Goal: Information Seeking & Learning: Learn about a topic

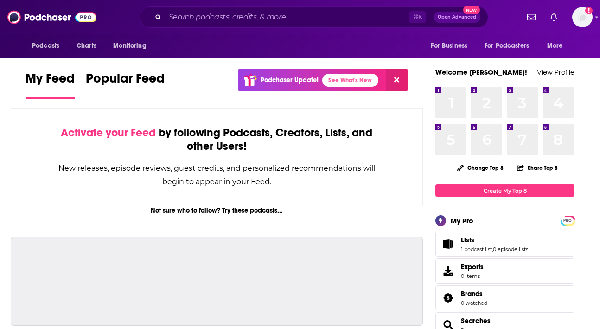
click at [227, 25] on div "⌘ K Open Advanced New" at bounding box center [314, 16] width 349 height 21
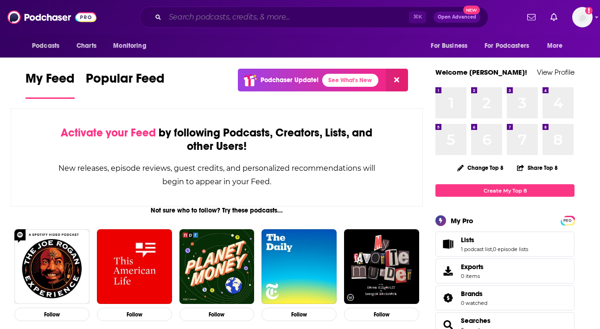
click at [227, 13] on input "Search podcasts, credits, & more..." at bounding box center [287, 17] width 244 height 15
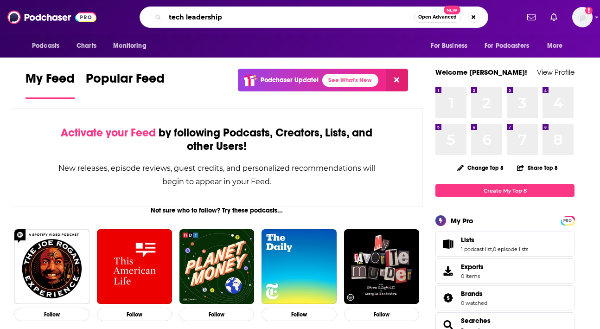
type input "tech leadership"
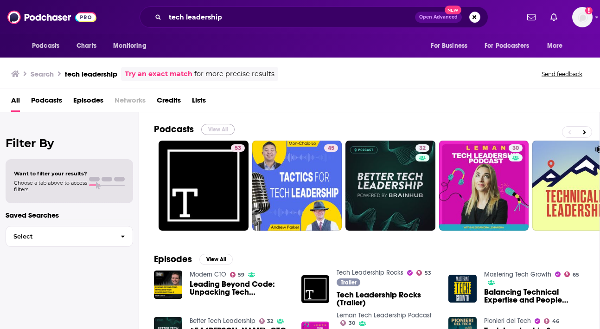
click at [224, 134] on button "View All" at bounding box center [217, 129] width 33 height 11
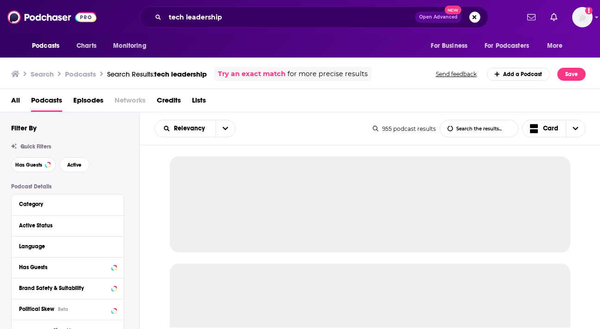
click at [224, 134] on button "open menu" at bounding box center [225, 128] width 19 height 17
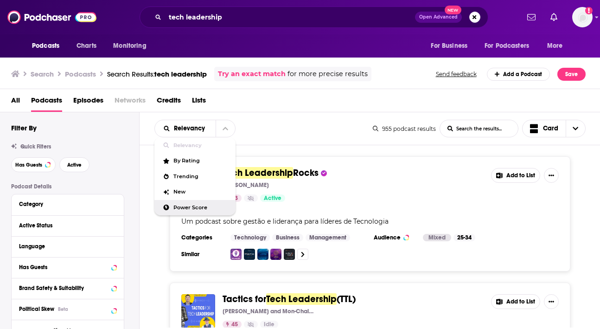
click at [207, 203] on div "Power Score" at bounding box center [194, 208] width 81 height 16
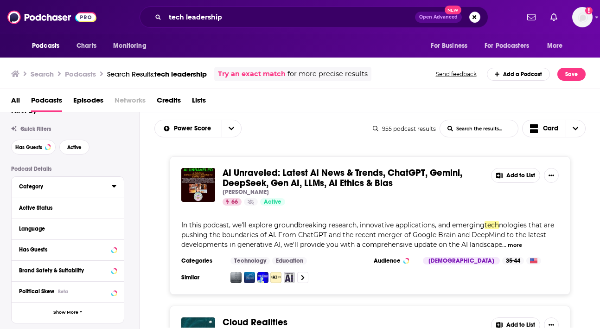
scroll to position [26, 0]
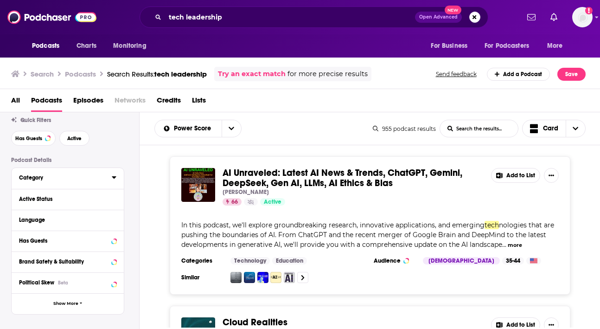
click at [83, 180] on div "Category" at bounding box center [62, 177] width 87 height 6
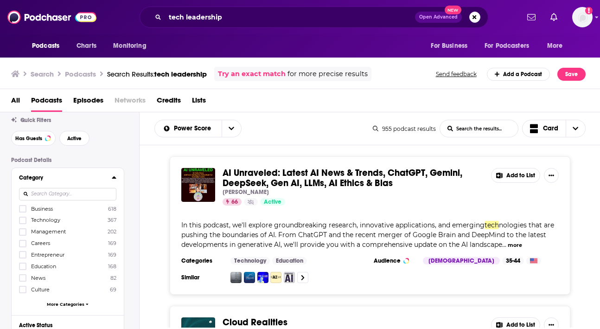
click at [62, 221] on label "Technology 367" at bounding box center [67, 220] width 97 height 8
click at [23, 223] on input "multiSelectOption-technology-1" at bounding box center [23, 223] width 0 height 0
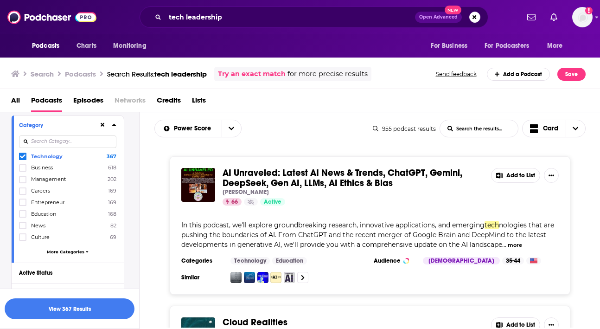
scroll to position [93, 0]
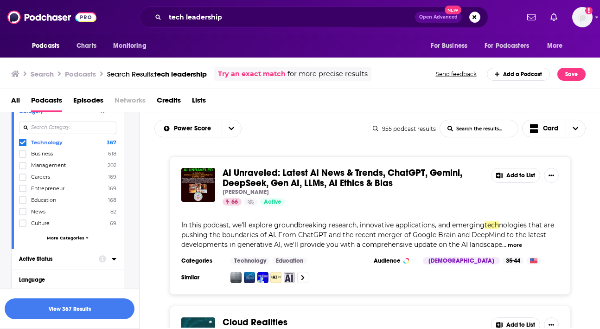
click at [75, 258] on div "Active Status" at bounding box center [56, 258] width 74 height 6
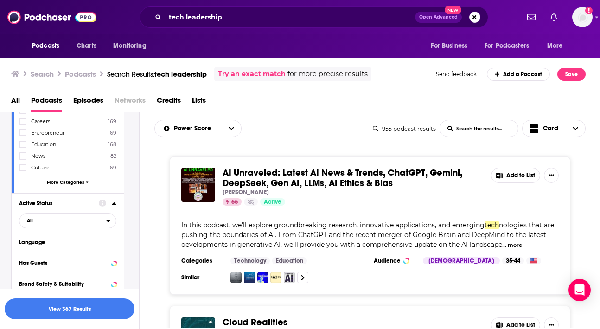
scroll to position [149, 0]
click at [78, 223] on span "All" at bounding box center [62, 220] width 87 height 12
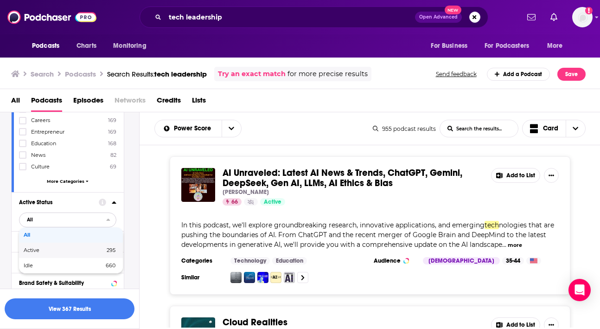
click at [76, 249] on span "295" at bounding box center [94, 250] width 44 height 5
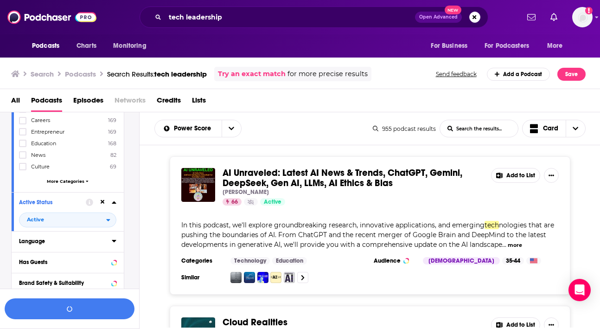
click at [77, 242] on div "Language" at bounding box center [62, 241] width 87 height 6
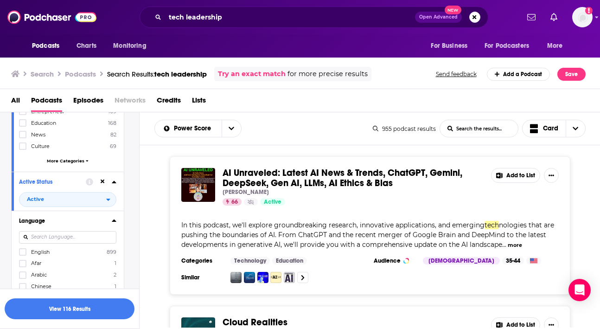
scroll to position [174, 0]
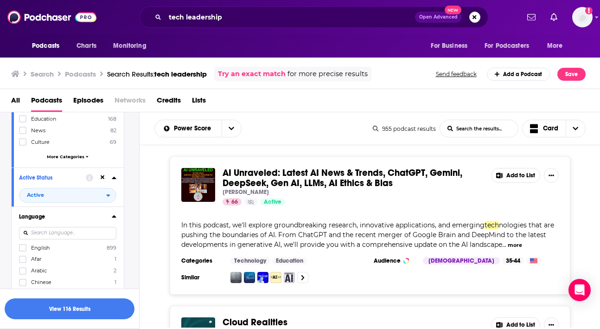
click at [85, 246] on label "English 899" at bounding box center [67, 247] width 97 height 8
click at [23, 250] on input "multiSelectOption-en-0" at bounding box center [23, 250] width 0 height 0
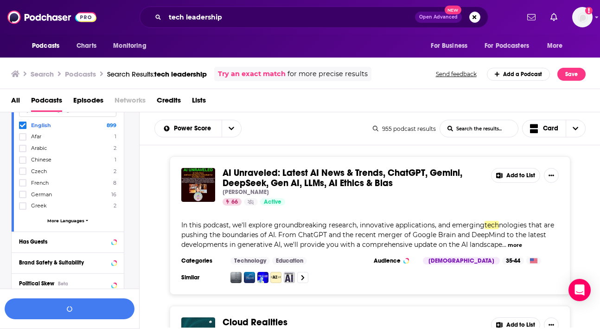
scroll to position [314, 0]
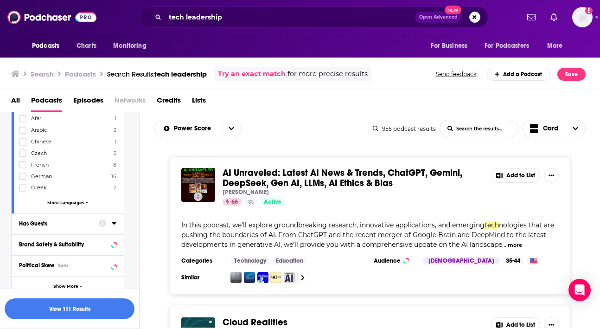
click at [94, 223] on button "Has Guests" at bounding box center [59, 223] width 80 height 12
click at [71, 240] on span "All" at bounding box center [62, 241] width 87 height 12
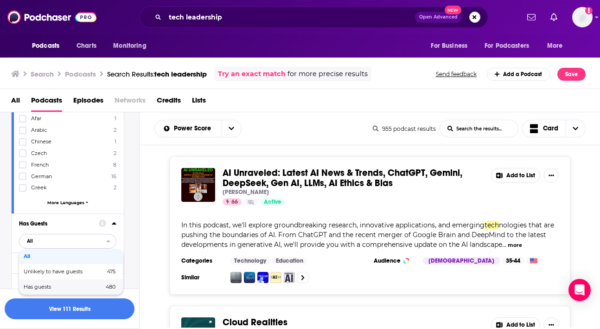
click at [64, 284] on span "Has guests" at bounding box center [51, 286] width 54 height 5
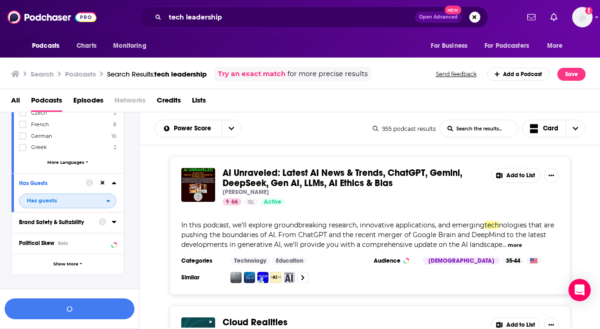
scroll to position [361, 0]
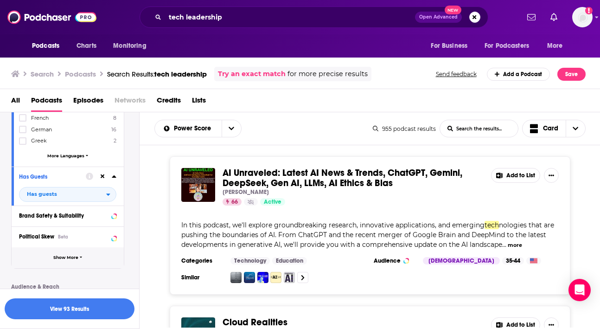
click at [78, 263] on button "Show More" at bounding box center [68, 257] width 112 height 21
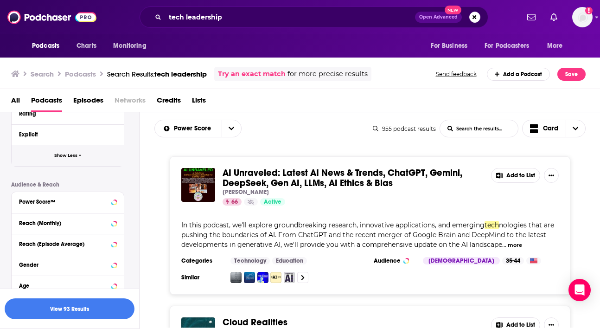
scroll to position [654, 0]
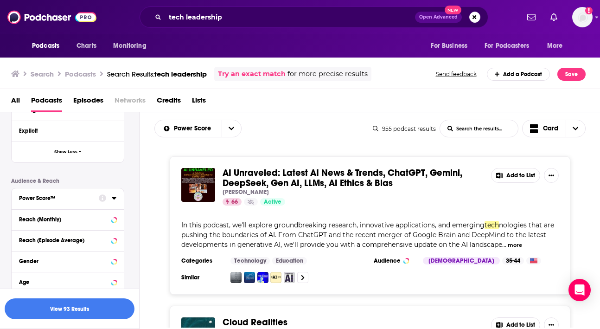
click at [88, 192] on button "Power Score™" at bounding box center [59, 198] width 80 height 12
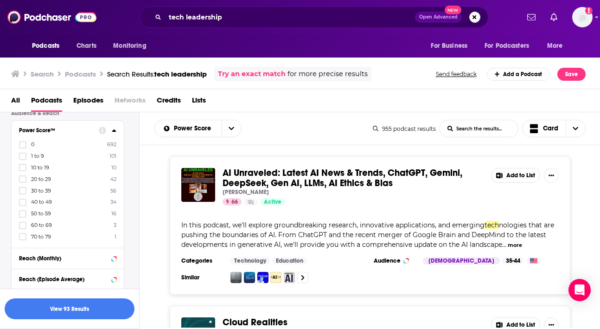
scroll to position [730, 0]
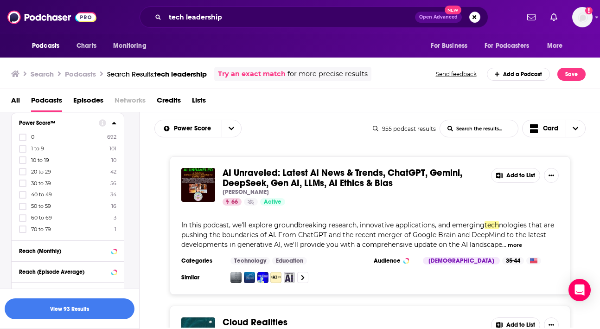
click at [56, 191] on label "40 to 49 34" at bounding box center [67, 195] width 97 height 8
click at [23, 197] on input "multiSelectOption-40-5" at bounding box center [23, 197] width 0 height 0
click at [56, 205] on label "50 to 59 16" at bounding box center [67, 206] width 97 height 8
click at [23, 209] on input "multiSelectOption-50-6" at bounding box center [23, 209] width 0 height 0
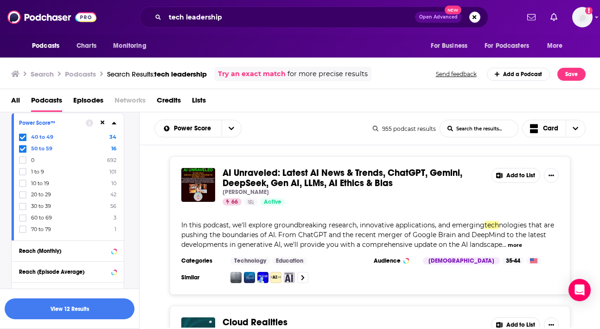
click at [54, 217] on label "60 to 69 3" at bounding box center [67, 218] width 97 height 8
click at [23, 221] on input "multiSelectOption-60-7" at bounding box center [23, 221] width 0 height 0
click at [58, 225] on label "70 to 79 1" at bounding box center [67, 229] width 97 height 8
click at [23, 232] on input "multiSelectOption-70-8" at bounding box center [23, 232] width 0 height 0
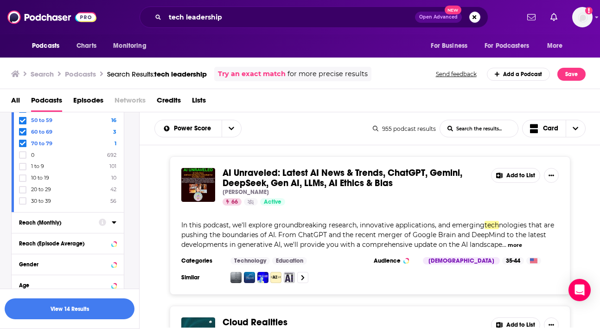
scroll to position [773, 0]
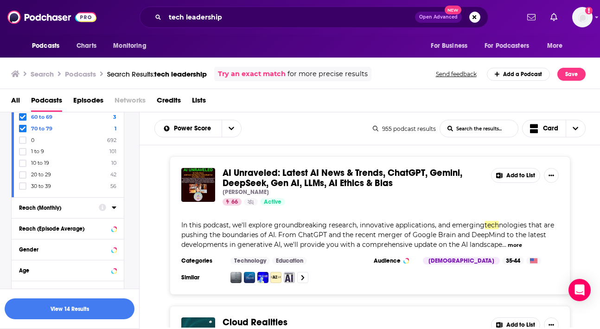
click at [71, 204] on div "Reach (Monthly)" at bounding box center [56, 207] width 74 height 6
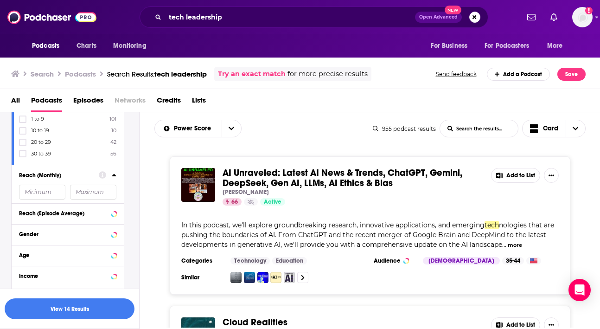
scroll to position [807, 0]
click at [52, 188] on input "number" at bounding box center [42, 189] width 46 height 15
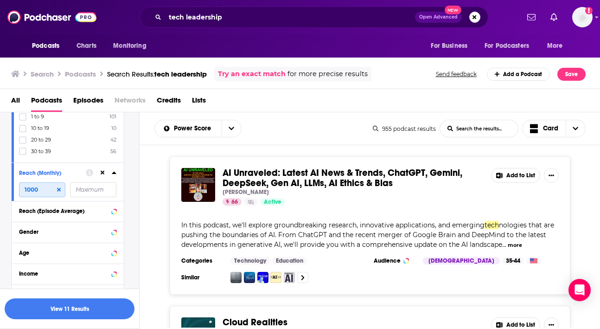
click at [63, 189] on input "1000" at bounding box center [42, 189] width 46 height 15
type input "1000"
click at [58, 187] on icon at bounding box center [59, 190] width 4 height 6
click at [56, 210] on div "Reach (Episode Average)" at bounding box center [56, 211] width 74 height 6
click at [82, 197] on input "number" at bounding box center [93, 189] width 46 height 15
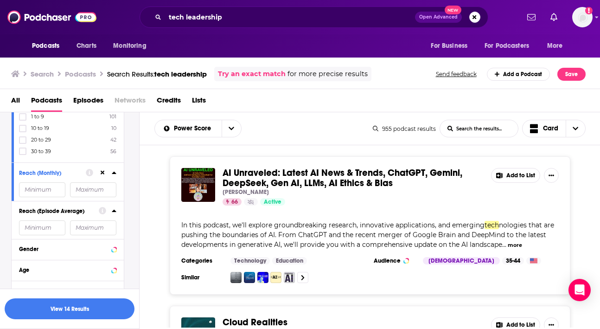
click at [49, 197] on input "number" at bounding box center [42, 189] width 46 height 15
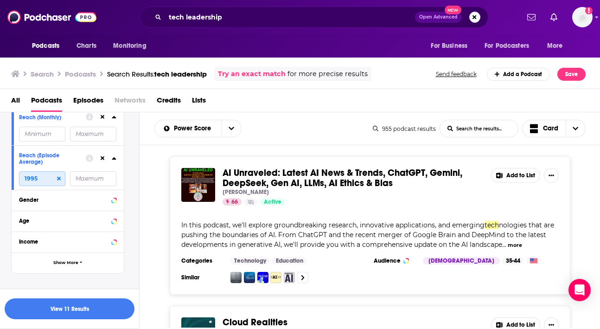
scroll to position [878, 0]
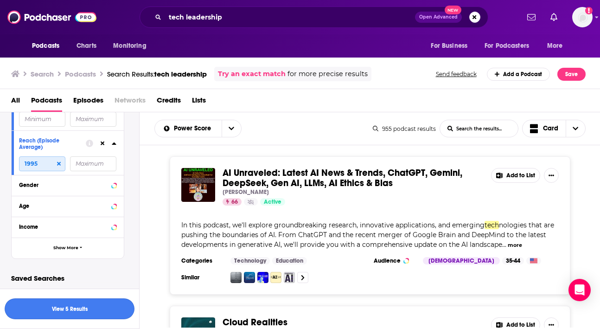
type input "1995"
click at [70, 309] on button "View 5 Results" at bounding box center [70, 308] width 130 height 21
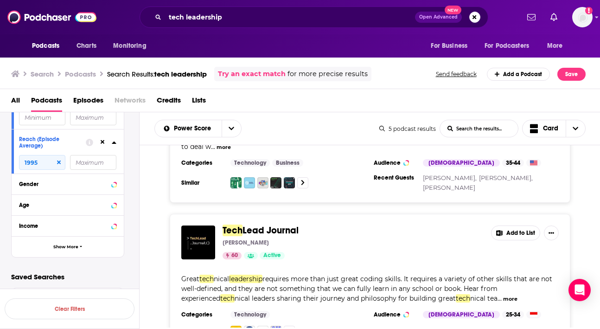
scroll to position [127, 0]
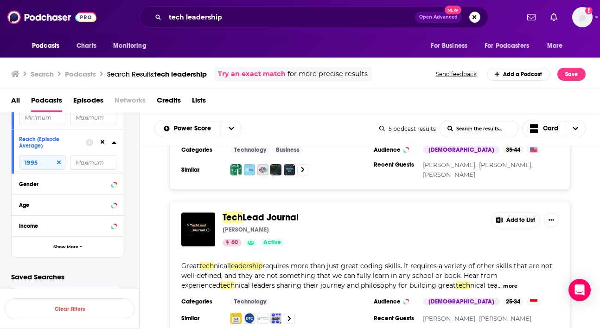
click at [314, 261] on span "requires more than just great coding skills. It requires a variety of other ski…" at bounding box center [366, 275] width 371 height 28
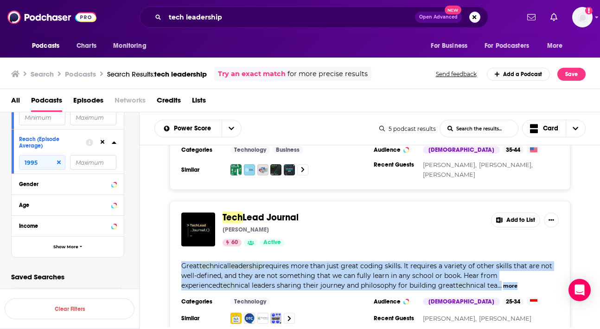
click at [314, 261] on span "requires more than just great coding skills. It requires a variety of other ski…" at bounding box center [366, 275] width 371 height 28
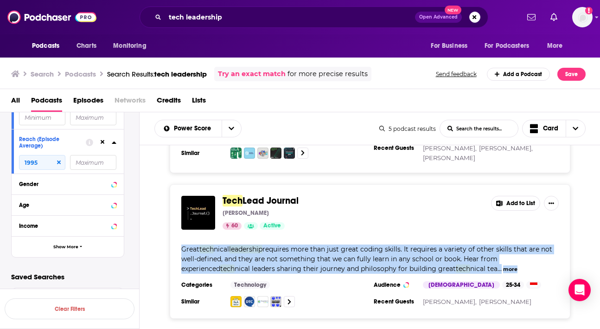
scroll to position [147, 0]
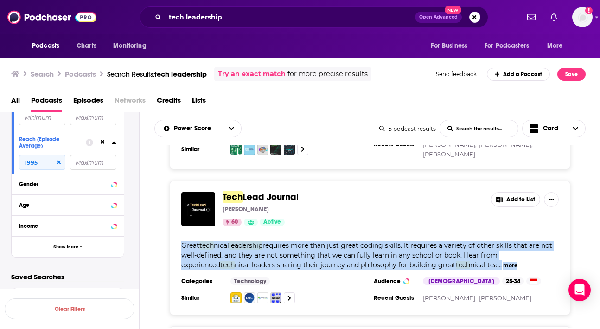
click at [503, 261] on button "more" at bounding box center [510, 265] width 14 height 8
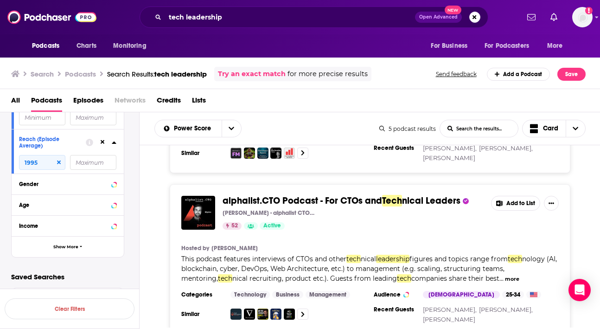
scroll to position [444, 0]
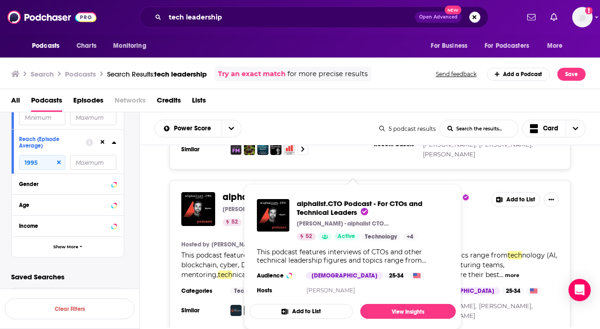
click at [223, 251] on span "nology (AI, blockchain, cyber, DevOps, Web Architecture, etc.) to management (e…" at bounding box center [368, 265] width 375 height 28
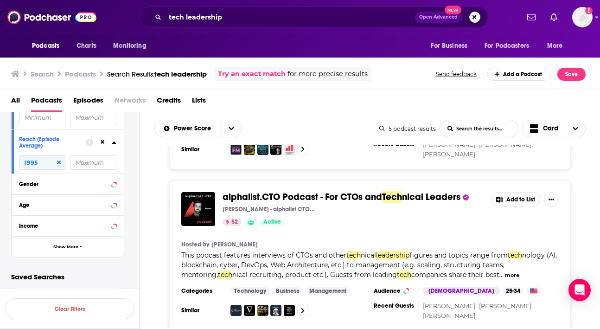
click at [223, 251] on span "nology (AI, blockchain, cyber, DevOps, Web Architecture, etc.) to management (e…" at bounding box center [368, 265] width 375 height 28
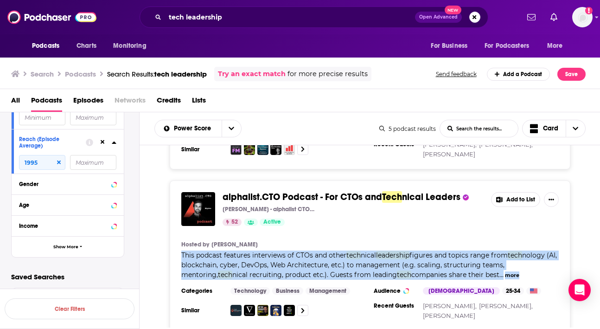
click at [505, 271] on button "more" at bounding box center [512, 275] width 14 height 8
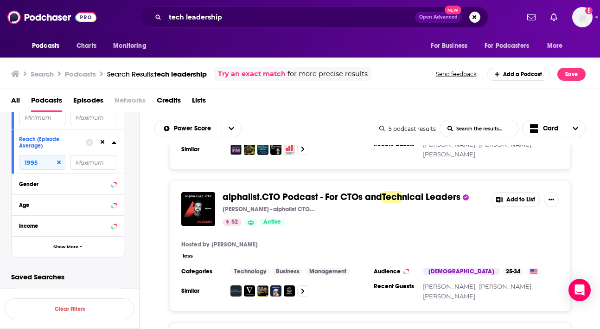
click at [195, 250] on div "less" at bounding box center [369, 255] width 377 height 10
click at [185, 252] on button "less" at bounding box center [188, 256] width 10 height 8
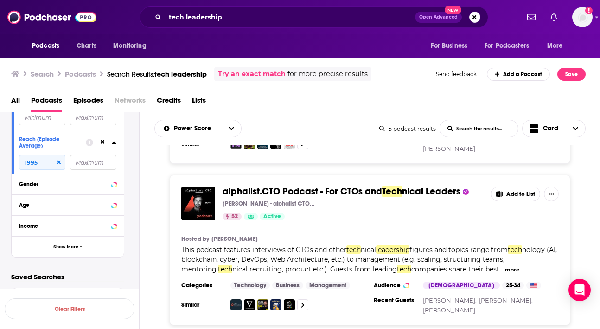
scroll to position [451, 0]
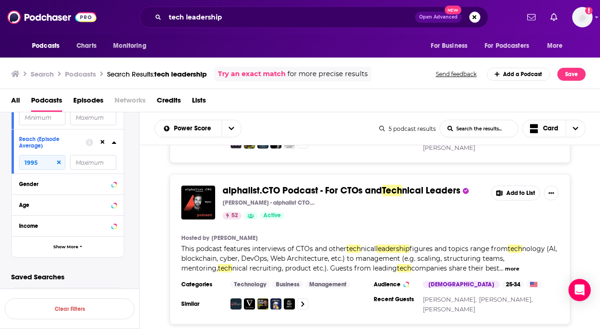
click at [505, 265] on button "more" at bounding box center [512, 269] width 14 height 8
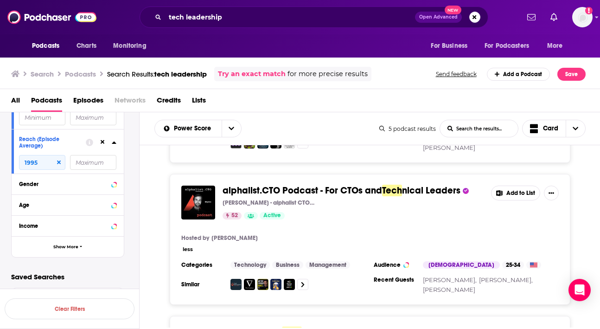
click at [188, 245] on button "less" at bounding box center [188, 249] width 10 height 8
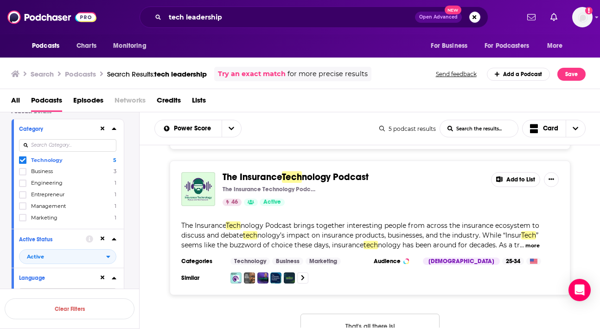
scroll to position [71, 0]
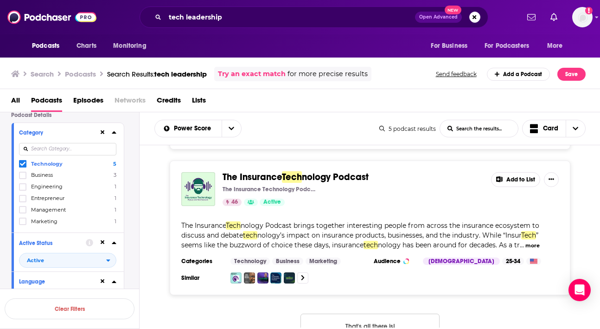
click at [42, 177] on span "Business" at bounding box center [42, 175] width 22 height 6
click at [23, 178] on input "multiSelectOption-business-1" at bounding box center [23, 178] width 0 height 0
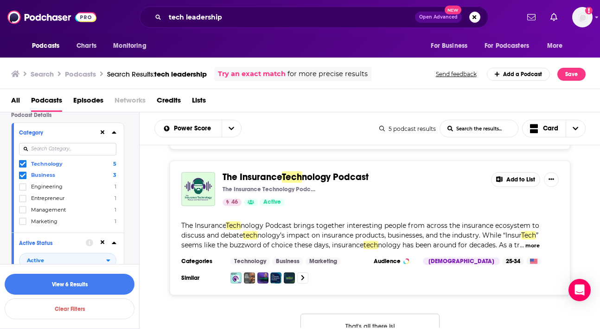
click at [43, 197] on span "Entrepreneur" at bounding box center [47, 198] width 33 height 6
click at [23, 201] on input "multiSelectOption-entrepreneur-3" at bounding box center [23, 201] width 0 height 0
click at [59, 279] on button "View 6 Results" at bounding box center [70, 283] width 130 height 21
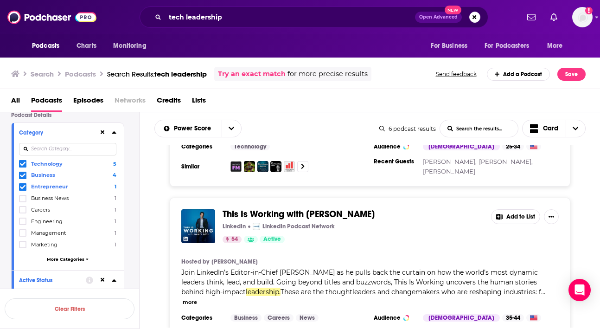
scroll to position [450, 0]
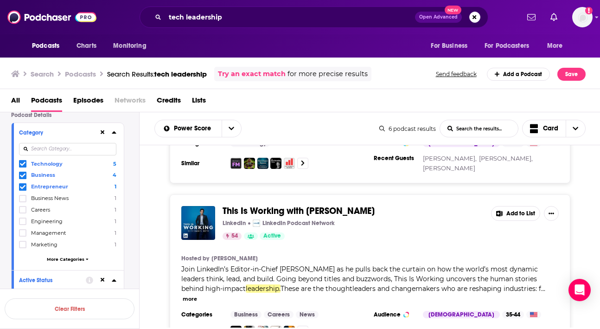
click at [253, 265] on span "Join LinkedIn’s Editor-in-Chief Dan Roth as he pulls back the curtain on how th…" at bounding box center [359, 279] width 356 height 28
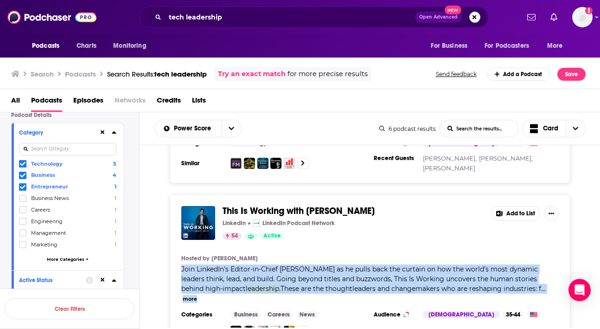
click at [197, 295] on button "more" at bounding box center [190, 299] width 14 height 8
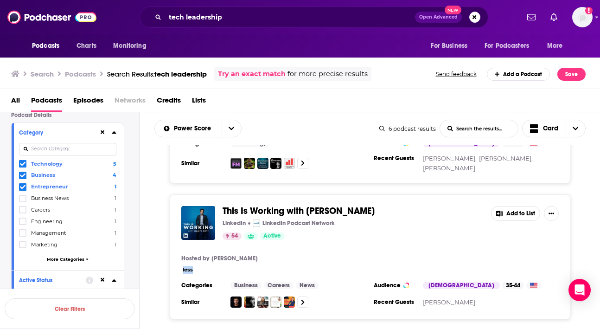
click at [186, 266] on button "less" at bounding box center [188, 270] width 10 height 8
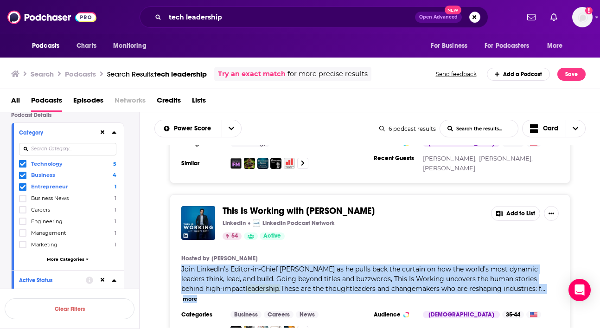
click at [216, 265] on span "Join LinkedIn’s Editor-in-Chief Dan Roth as he pulls back the curtain on how th…" at bounding box center [359, 279] width 356 height 28
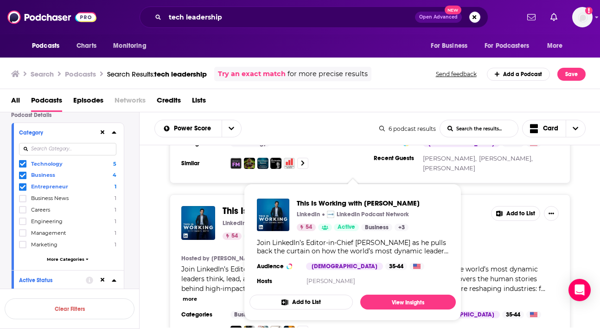
click at [231, 205] on span "This Is Working with Daniel Roth" at bounding box center [298, 211] width 152 height 12
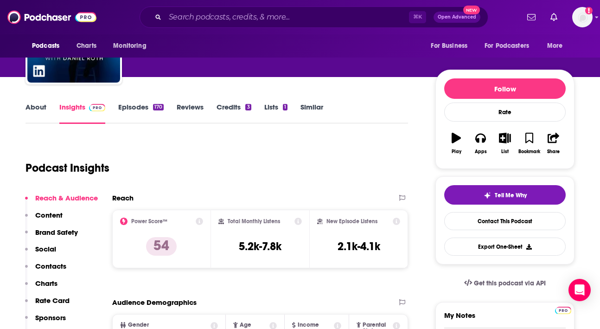
scroll to position [37, 0]
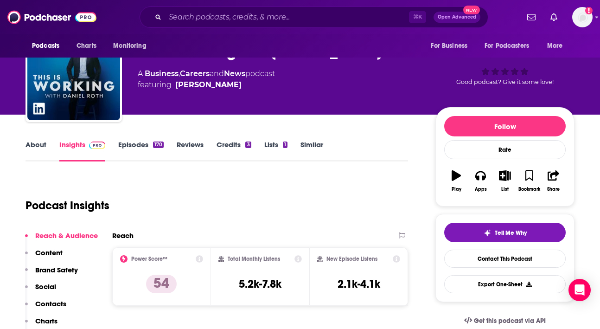
click at [148, 147] on link "Episodes 170" at bounding box center [140, 150] width 45 height 21
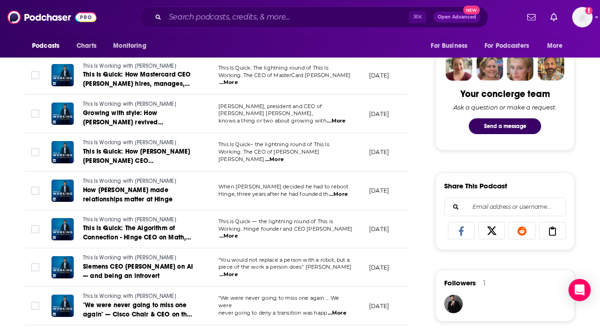
scroll to position [449, 0]
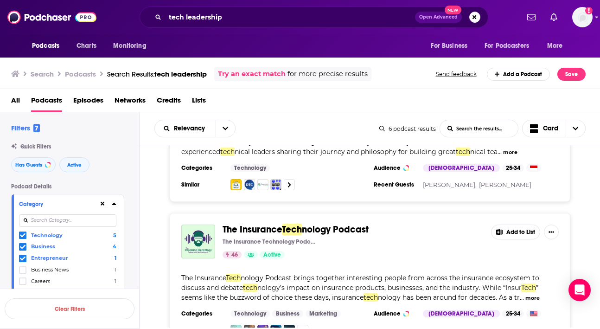
scroll to position [90, 0]
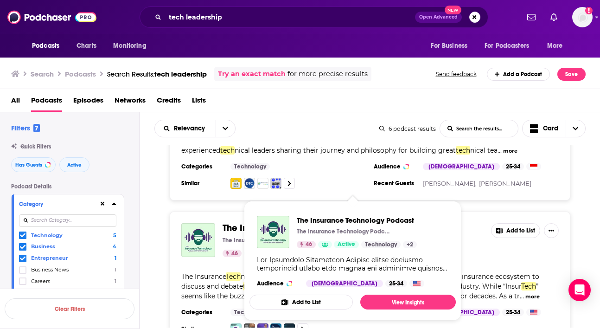
click at [155, 184] on div "Tech Lead Journal Henry Suryawirawan 60 Active Add to List Great tech nical lea…" at bounding box center [370, 133] width 461 height 134
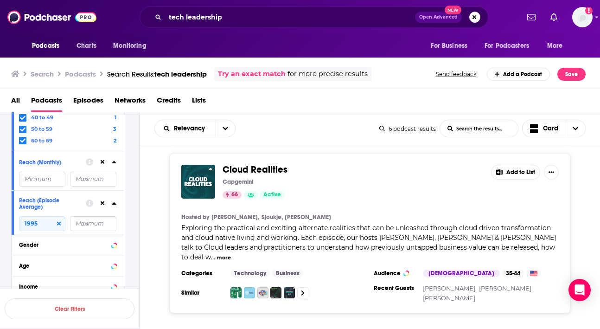
scroll to position [467, 0]
click at [42, 223] on input "1995" at bounding box center [42, 222] width 46 height 15
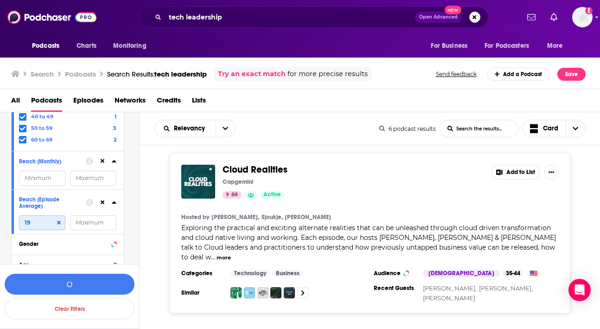
type input "1"
type input "1500"
click at [79, 279] on button "View 8 Results" at bounding box center [70, 283] width 130 height 21
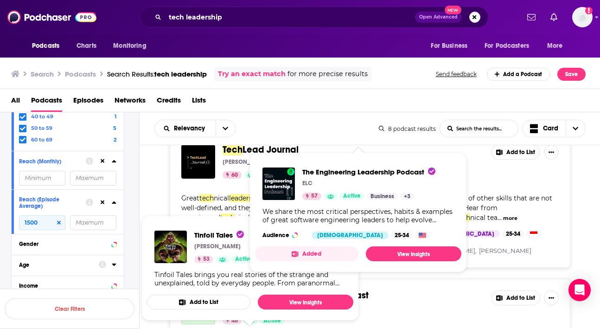
scroll to position [178, 0]
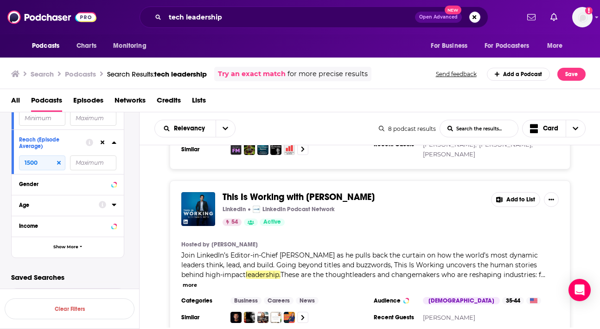
scroll to position [529, 0]
click at [66, 248] on span "Show More" at bounding box center [65, 246] width 25 height 5
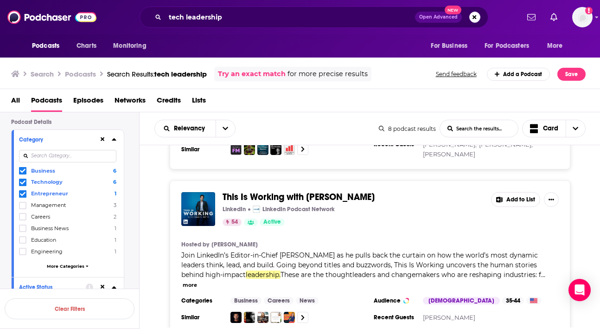
scroll to position [65, 0]
click at [55, 207] on span "Management" at bounding box center [48, 204] width 35 height 6
click at [23, 207] on input "multiSelectOption-management-3" at bounding box center [23, 207] width 0 height 0
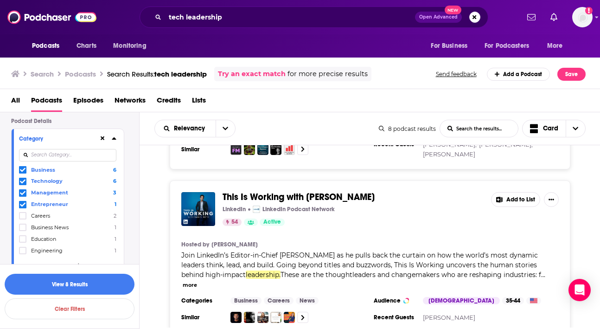
click at [48, 214] on span "Careers" at bounding box center [40, 215] width 19 height 6
click at [23, 218] on input "multiSelectOption-careers-4" at bounding box center [23, 218] width 0 height 0
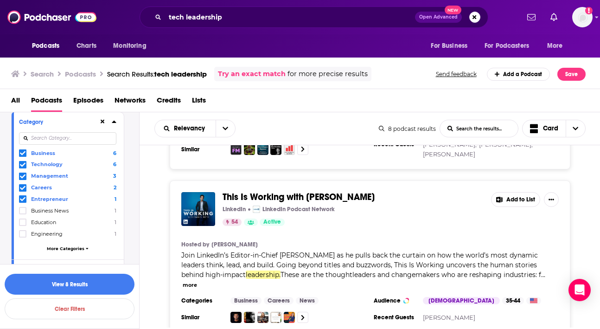
scroll to position [87, 0]
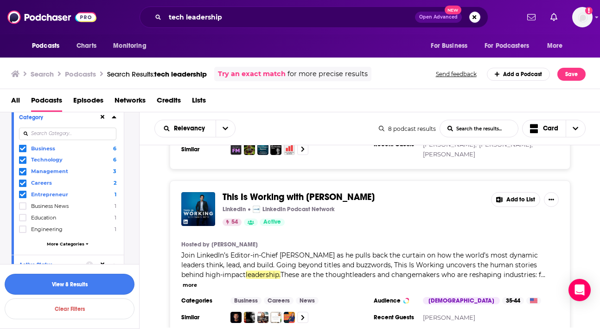
click at [77, 276] on button "View 8 Results" at bounding box center [70, 283] width 130 height 21
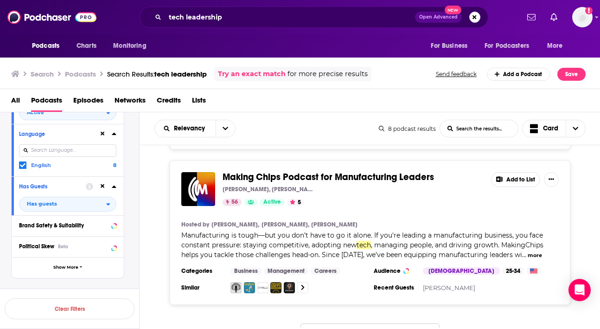
scroll to position [259, 0]
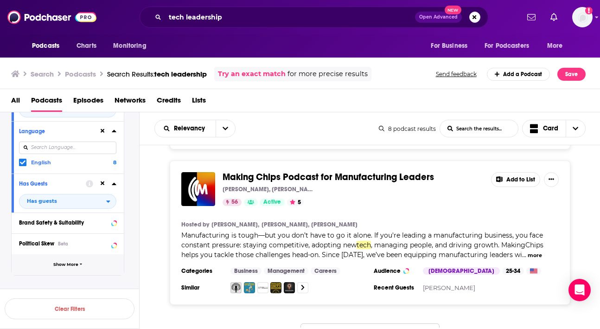
click at [80, 266] on icon "button" at bounding box center [81, 264] width 3 height 4
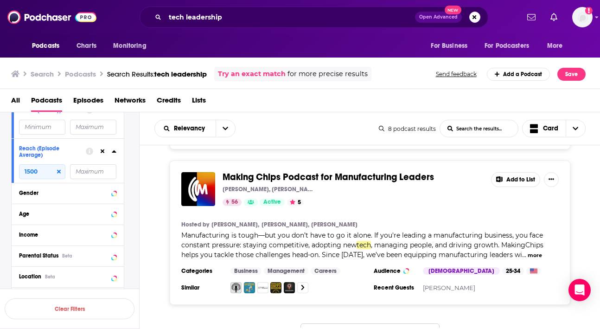
scroll to position [705, 0]
click at [61, 177] on input "1500" at bounding box center [42, 172] width 46 height 15
click at [59, 175] on icon at bounding box center [59, 173] width 4 height 4
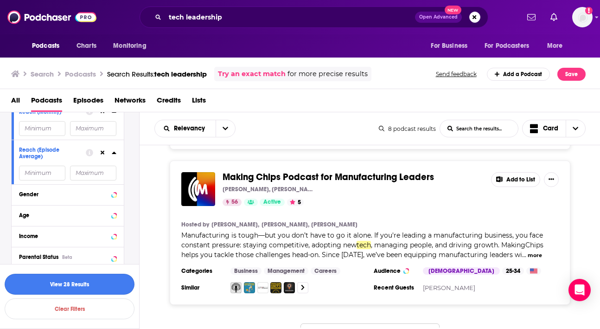
click at [87, 282] on button "View 28 Results" at bounding box center [70, 283] width 130 height 21
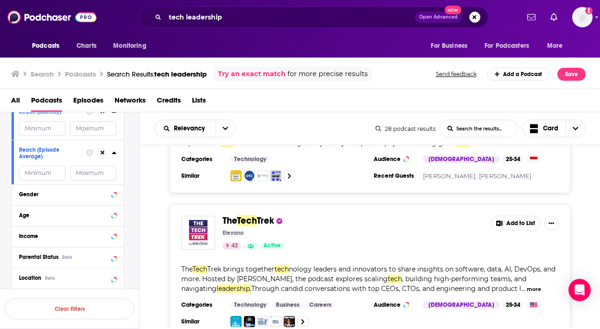
scroll to position [819, 0]
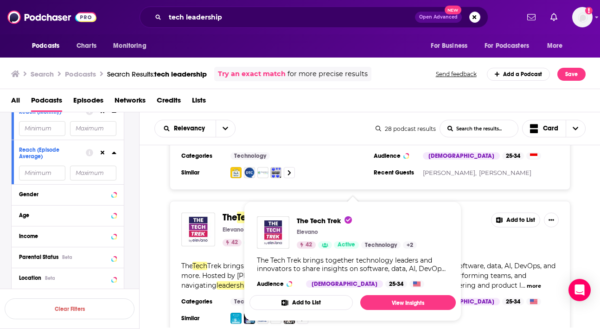
click at [250, 201] on span "The Tech Trek Elevano 42 Active Technology + 2 The Tech Trek brings together te…" at bounding box center [352, 261] width 217 height 131
click at [231, 211] on span "The" at bounding box center [229, 217] width 14 height 12
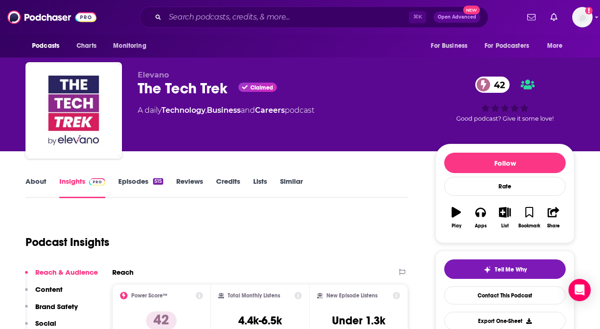
click at [135, 182] on link "Episodes 515" at bounding box center [140, 187] width 45 height 21
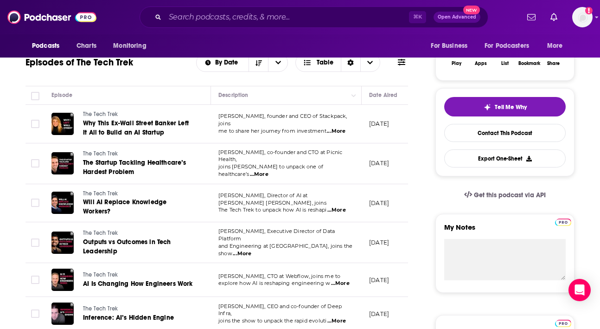
scroll to position [163, 0]
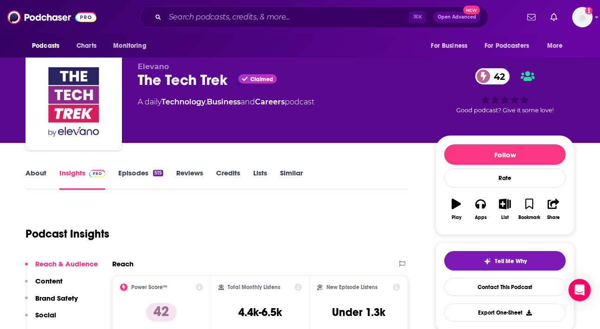
scroll to position [10, 0]
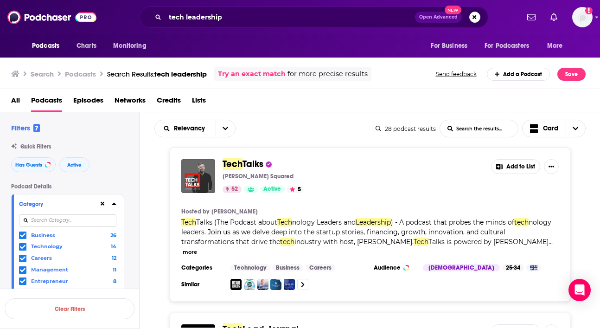
scroll to position [561, 0]
click at [243, 161] on span "Talks" at bounding box center [252, 165] width 21 height 12
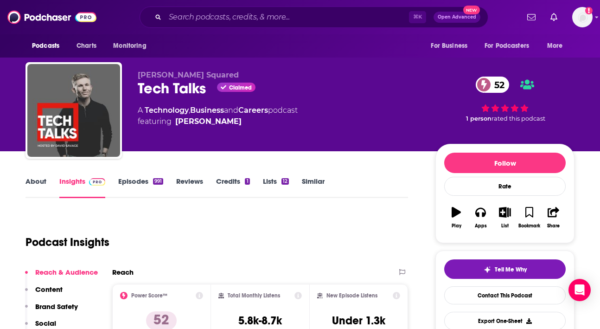
scroll to position [10, 0]
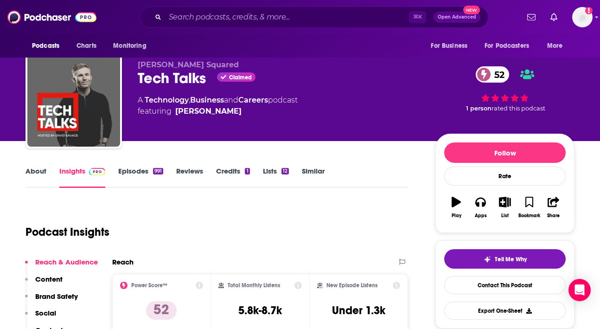
click at [159, 166] on link "Episodes 991" at bounding box center [140, 176] width 45 height 21
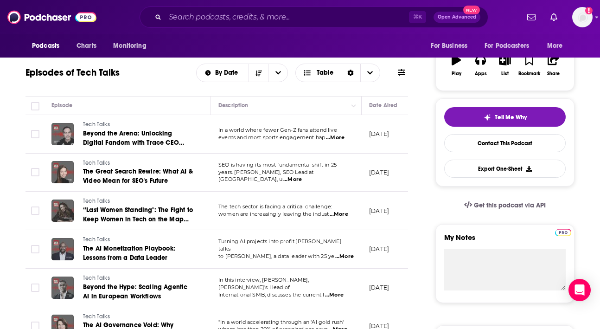
scroll to position [155, 0]
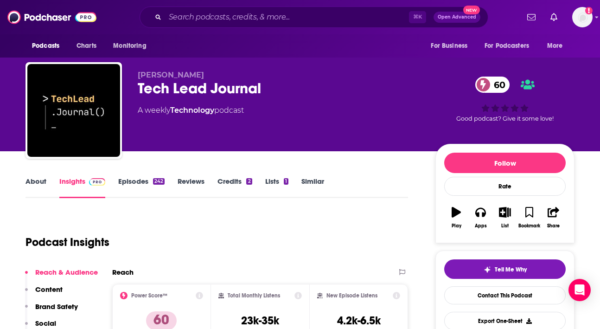
click at [144, 183] on link "Episodes 242" at bounding box center [141, 187] width 46 height 21
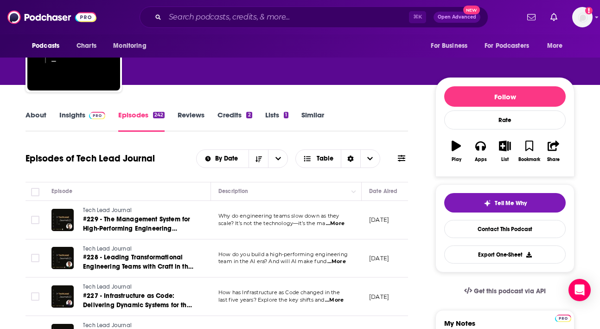
scroll to position [22, 0]
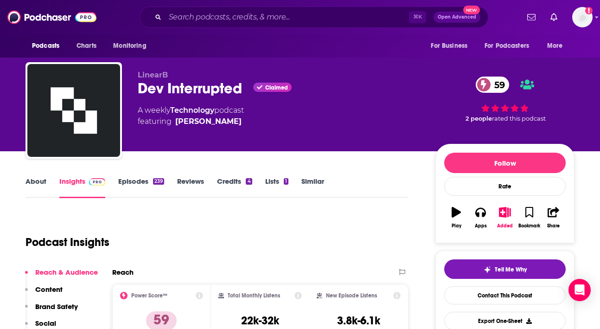
click at [127, 182] on link "Episodes 239" at bounding box center [141, 187] width 46 height 21
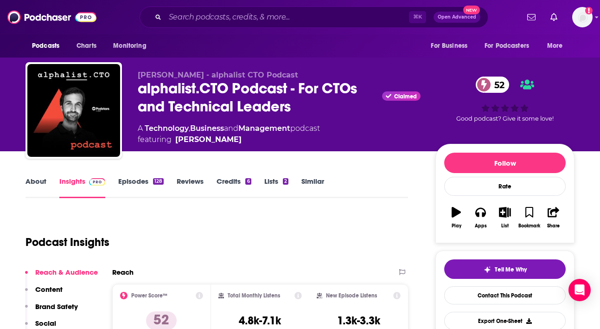
click at [133, 184] on link "Episodes 128" at bounding box center [140, 187] width 45 height 21
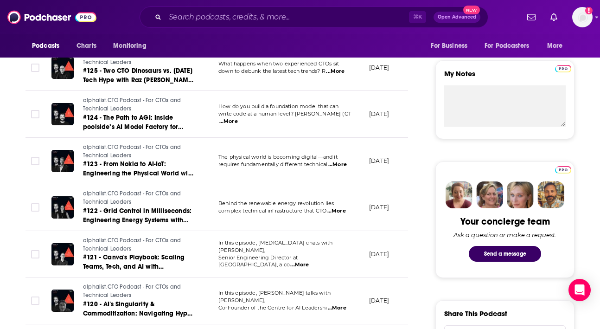
scroll to position [318, 0]
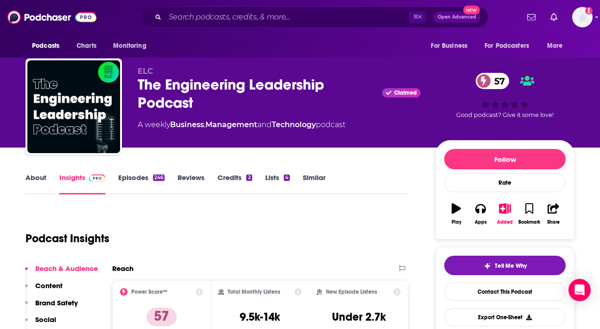
scroll to position [93, 0]
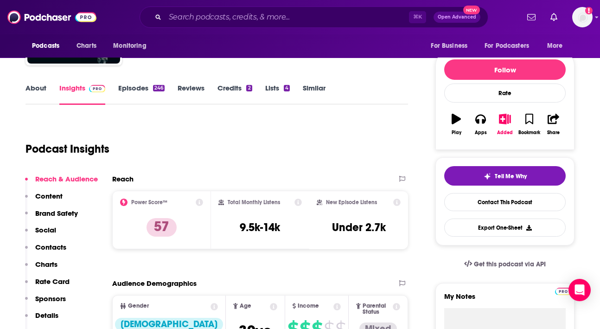
click at [141, 89] on link "Episodes 246" at bounding box center [141, 93] width 46 height 21
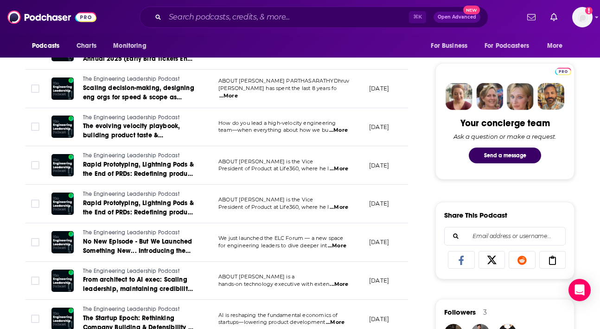
scroll to position [419, 0]
